Goal: Find specific page/section: Find specific page/section

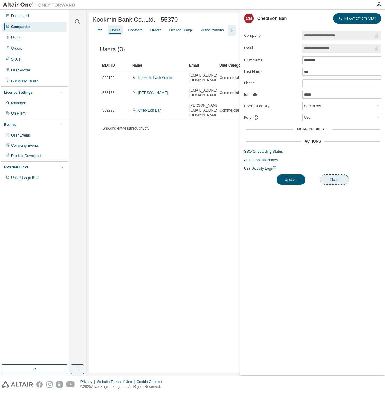
click at [333, 176] on button "Close" at bounding box center [334, 179] width 29 height 10
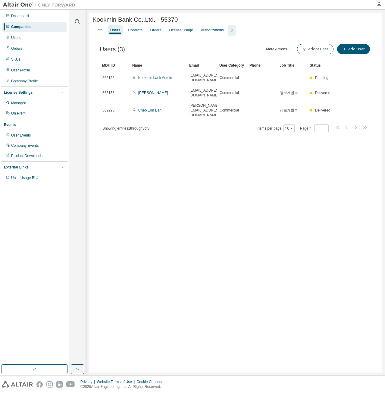
click at [257, 133] on div "Kookmin Bank Co.,Ltd. - 55370 Clear Load Save Save As Field Operator Value Sele…" at bounding box center [235, 193] width 293 height 360
click at [134, 32] on div "Contacts" at bounding box center [135, 30] width 14 height 5
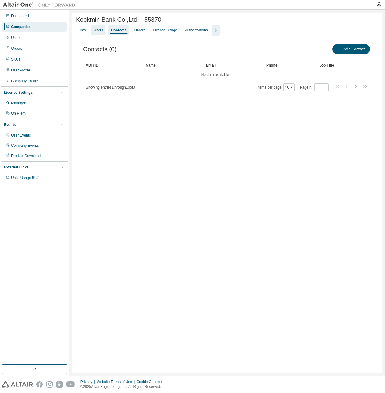
click at [99, 29] on div "Users" at bounding box center [98, 30] width 9 height 5
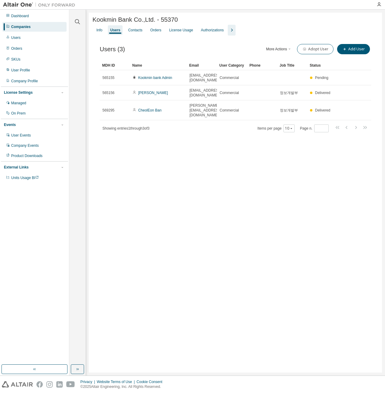
drag, startPoint x: 217, startPoint y: 67, endPoint x: 237, endPoint y: 66, distance: 19.6
drag, startPoint x: 219, startPoint y: 68, endPoint x: 235, endPoint y: 67, distance: 16.6
click at [222, 173] on div "Kookmin Bank Co.,Ltd. - 55370 Clear Load Save Save As Field Operator Value Sele…" at bounding box center [235, 193] width 293 height 360
click at [32, 38] on div "Users" at bounding box center [34, 38] width 64 height 10
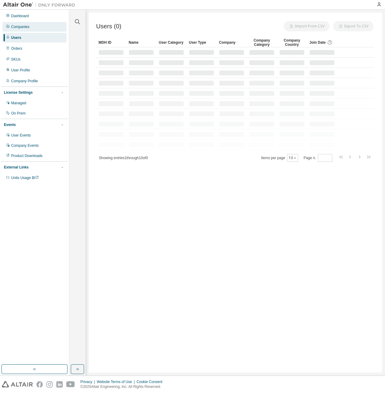
click at [34, 29] on div "Companies" at bounding box center [34, 27] width 64 height 10
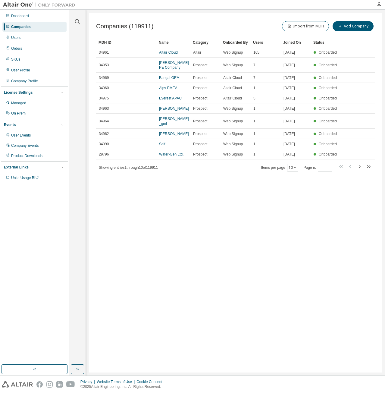
click at [82, 23] on div at bounding box center [77, 18] width 14 height 15
click at [75, 21] on icon "button" at bounding box center [77, 21] width 5 height 5
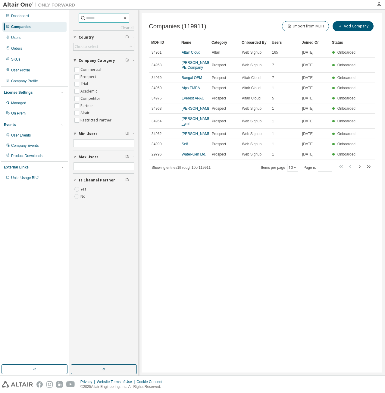
click at [97, 19] on input "text" at bounding box center [104, 18] width 36 height 6
type input "*****"
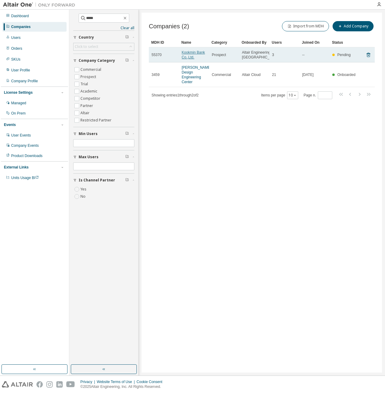
click at [192, 57] on link "Kookmin Bank Co.,Ltd." at bounding box center [193, 54] width 23 height 9
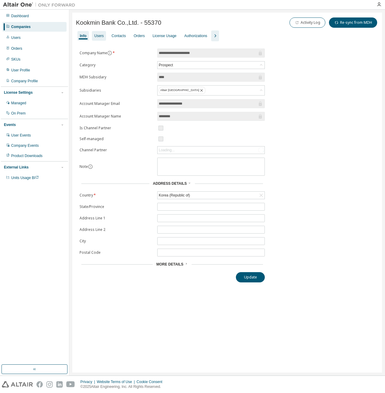
click at [102, 33] on div "Users" at bounding box center [99, 36] width 14 height 10
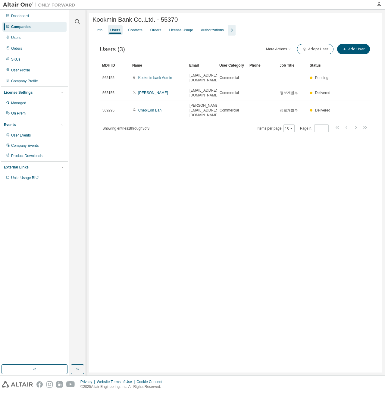
click at [168, 145] on div "Kookmin Bank Co.,Ltd. - 55370 Clear Load Save Save As Field Operator Value Sele…" at bounding box center [235, 193] width 293 height 360
click at [305, 174] on div "Kookmin Bank Co.,Ltd. - 55370 Clear Load Save Save As Field Operator Value Sele…" at bounding box center [235, 193] width 293 height 360
click at [244, 170] on div "Kookmin Bank Co.,Ltd. - 55370 Clear Load Save Save As Field Operator Value Sele…" at bounding box center [235, 193] width 293 height 360
click at [204, 168] on div "Kookmin Bank Co.,Ltd. - 55370 Clear Load Save Save As Field Operator Value Sele…" at bounding box center [235, 193] width 293 height 360
